Goal: Task Accomplishment & Management: Manage account settings

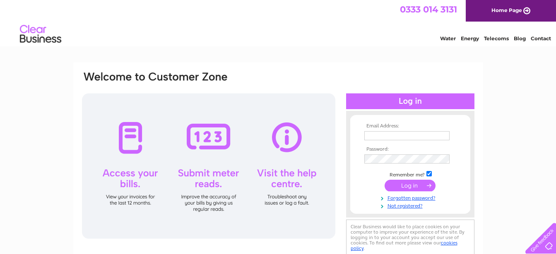
type input "purchaseledger@palletways.com"
click at [401, 186] on input "submit" at bounding box center [410, 185] width 51 height 12
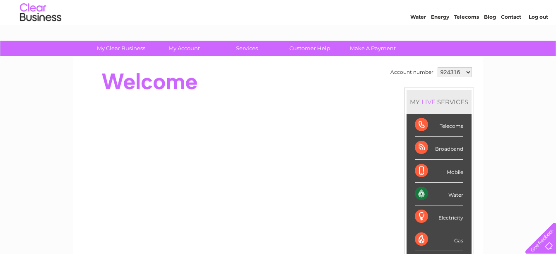
scroll to position [41, 0]
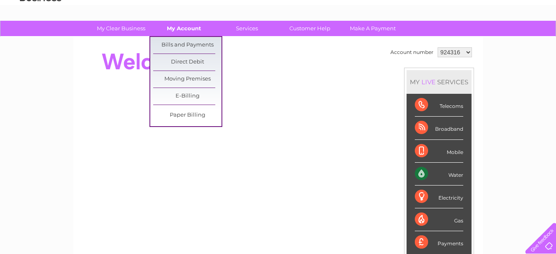
click at [184, 27] on link "My Account" at bounding box center [184, 28] width 68 height 15
click at [182, 41] on link "Bills and Payments" at bounding box center [187, 45] width 68 height 17
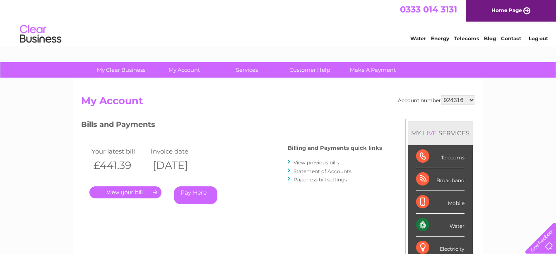
click at [129, 188] on link "." at bounding box center [125, 192] width 72 height 12
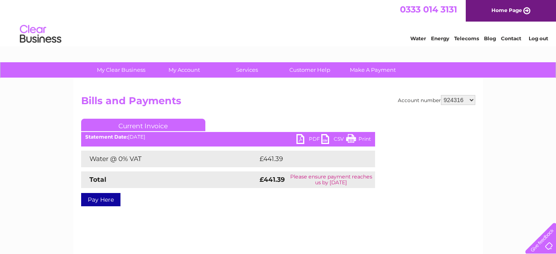
click at [300, 136] on link "PDF" at bounding box center [309, 140] width 25 height 12
click at [462, 100] on select "924316 1132199" at bounding box center [458, 100] width 34 height 10
select select "1132199"
click at [442, 95] on select "924316 1132199" at bounding box center [458, 100] width 34 height 10
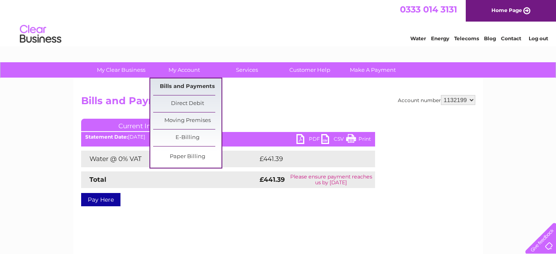
click at [186, 86] on link "Bills and Payments" at bounding box center [187, 86] width 68 height 17
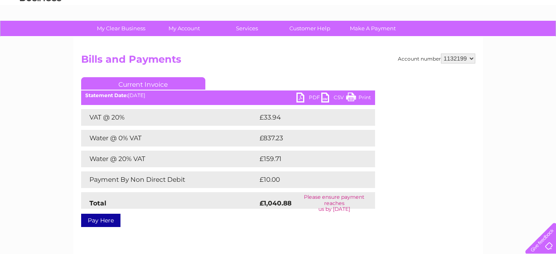
click at [303, 98] on link "PDF" at bounding box center [309, 98] width 25 height 12
